Goal: Navigation & Orientation: Find specific page/section

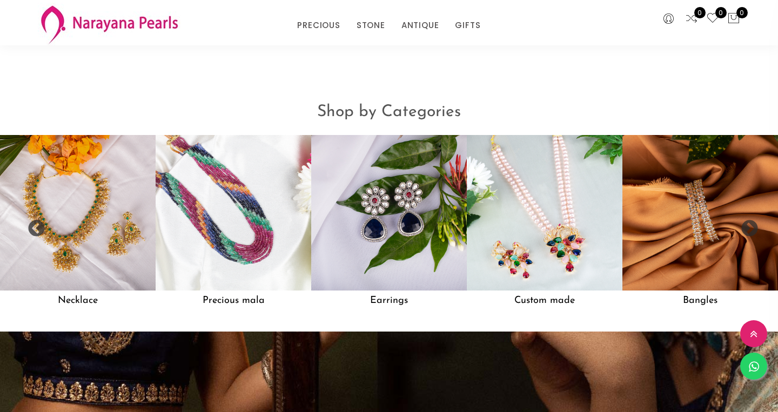
scroll to position [837, 0]
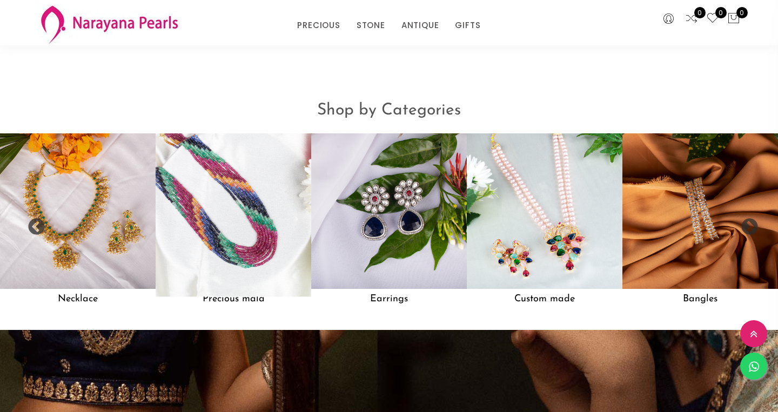
click at [244, 248] on img at bounding box center [233, 211] width 171 height 171
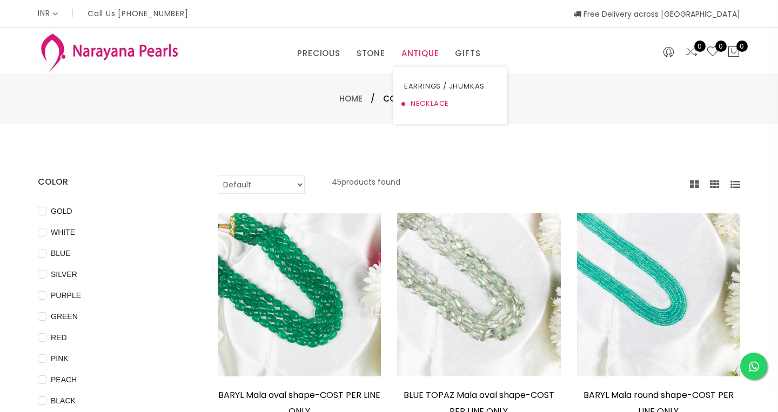
click at [430, 102] on link "NECKLACE" at bounding box center [450, 103] width 92 height 17
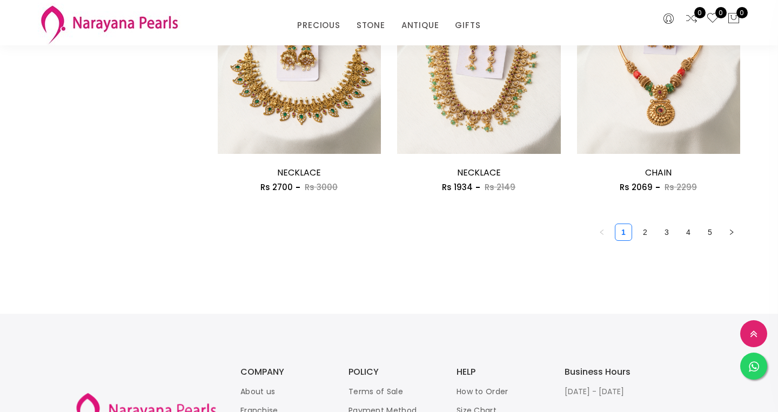
scroll to position [1481, 0]
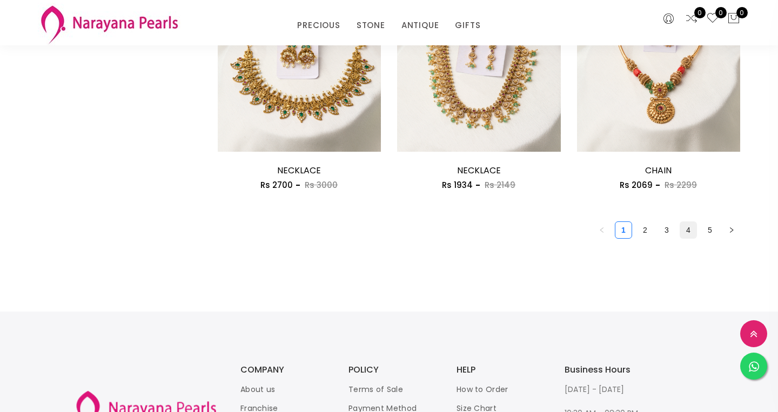
click at [688, 226] on link "4" at bounding box center [688, 230] width 16 height 16
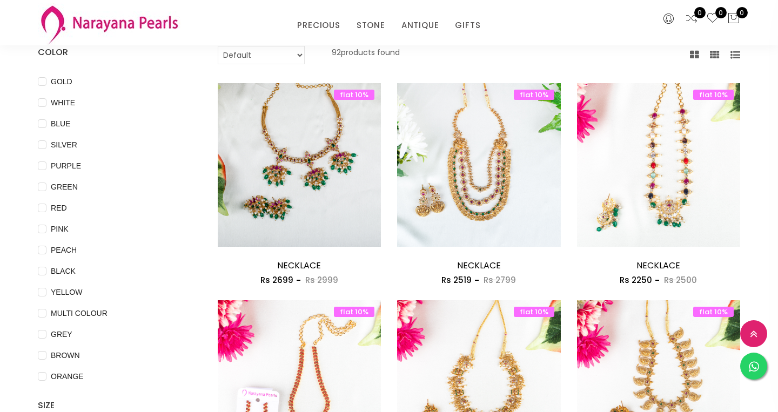
scroll to position [36, 0]
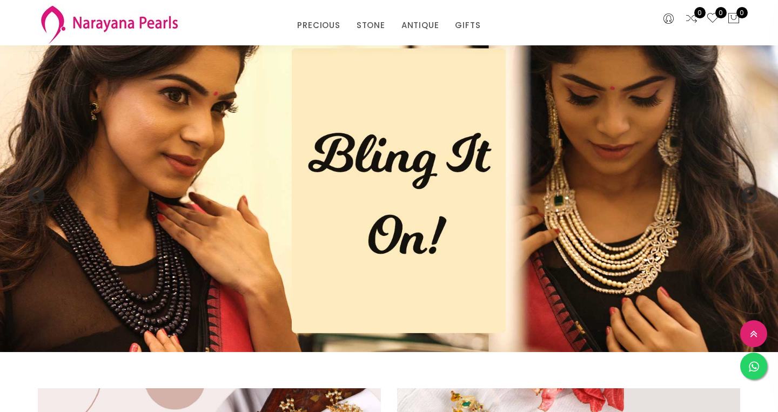
scroll to position [837, 0]
